Goal: Task Accomplishment & Management: Manage account settings

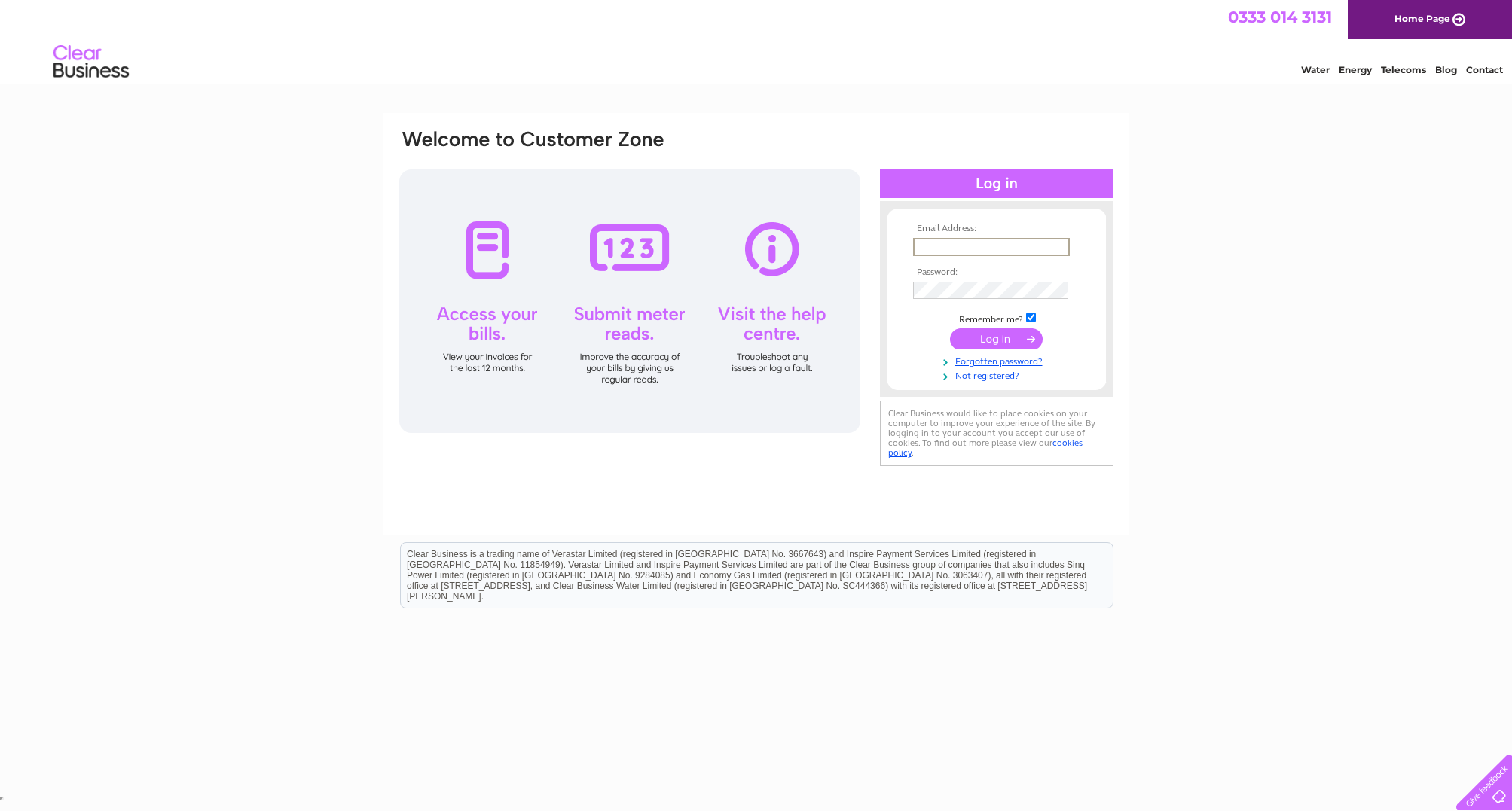
type input "[PERSON_NAME][EMAIL_ADDRESS][DOMAIN_NAME]"
click at [996, 338] on input "submit" at bounding box center [996, 337] width 93 height 21
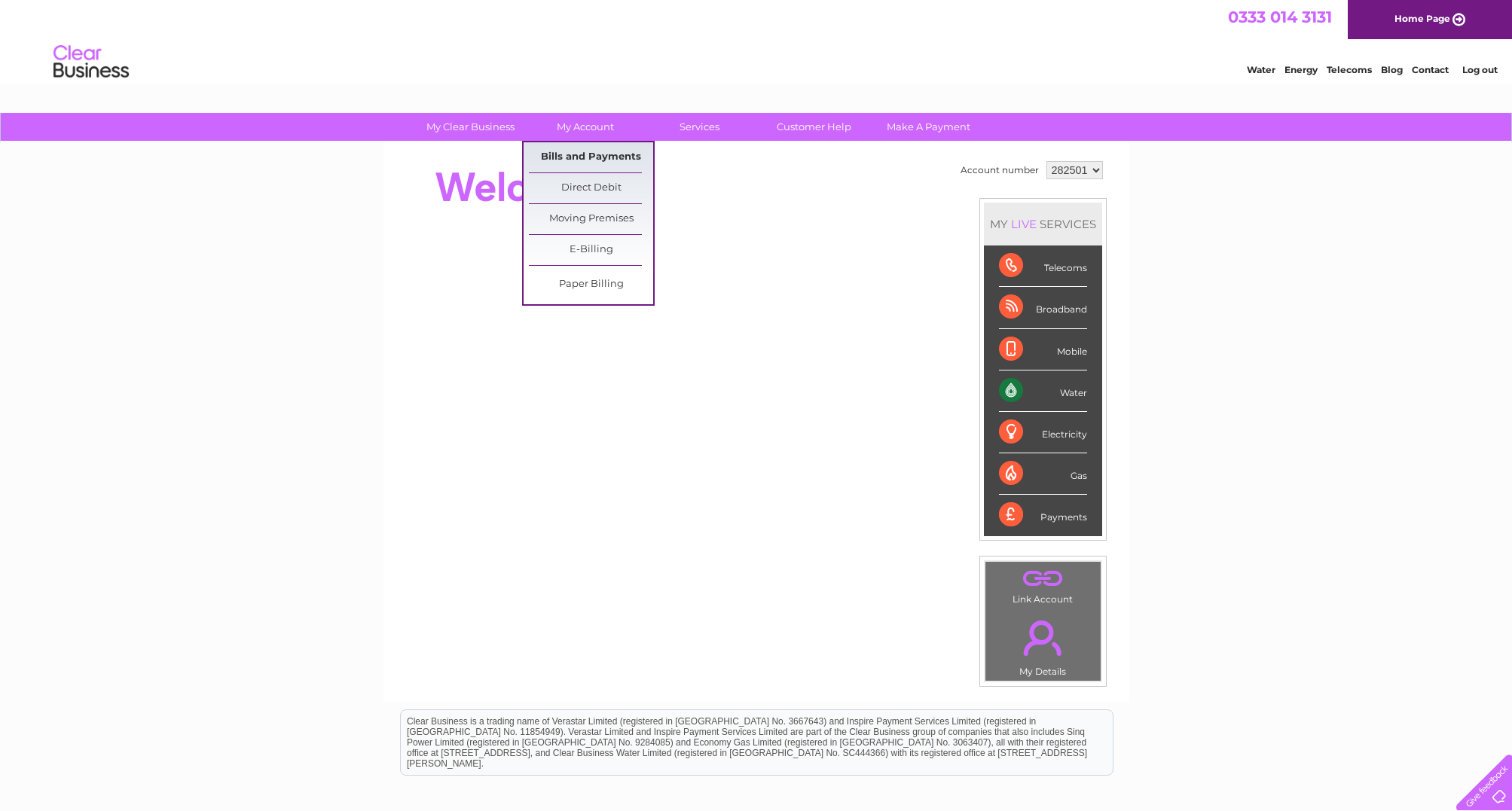
click at [577, 158] on link "Bills and Payments" at bounding box center [591, 158] width 124 height 30
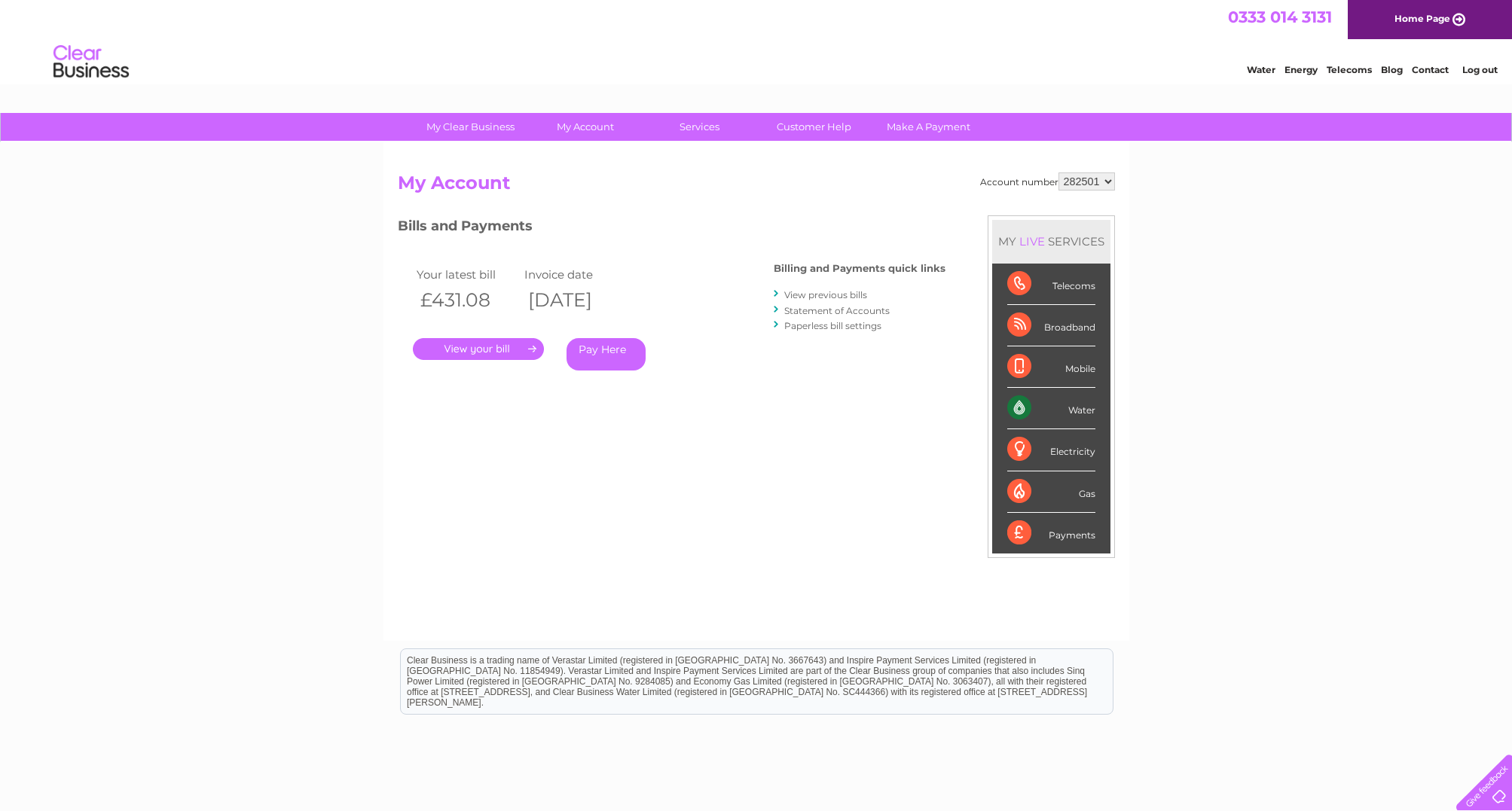
click at [511, 346] on link "." at bounding box center [478, 349] width 131 height 22
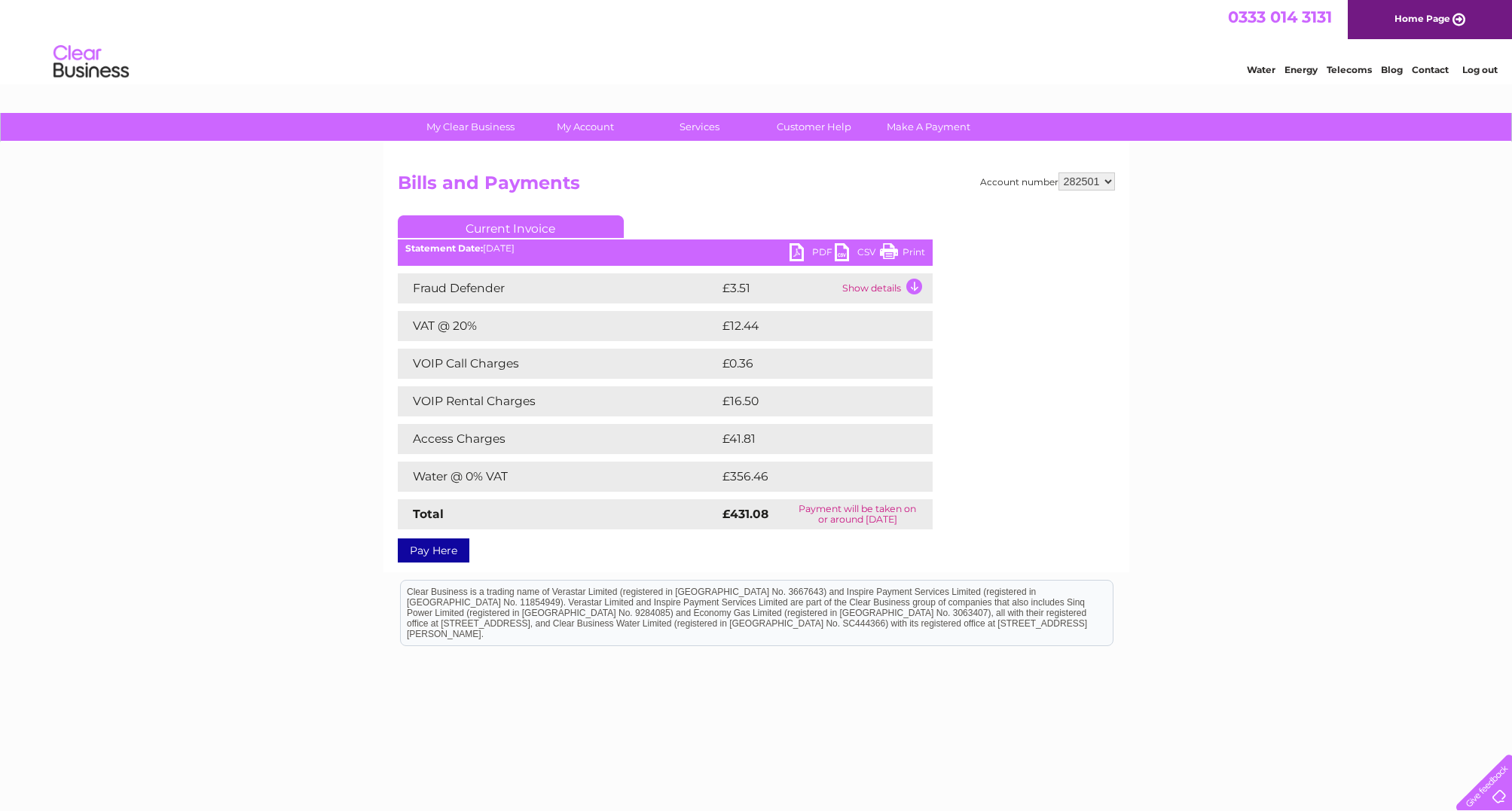
scroll to position [1, 0]
click at [656, 474] on td "Water @ 0% VAT" at bounding box center [558, 476] width 321 height 30
click at [796, 251] on link "PDF" at bounding box center [812, 253] width 45 height 22
